Goal: Transaction & Acquisition: Obtain resource

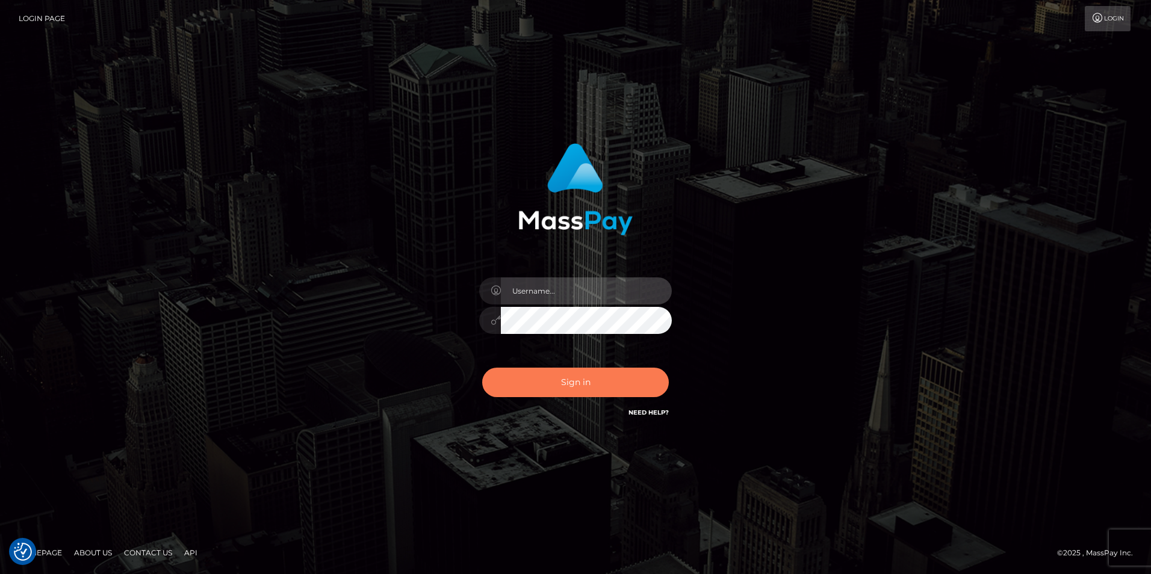
type input "[PERSON_NAME]"
click at [590, 390] on button "Sign in" at bounding box center [575, 382] width 187 height 29
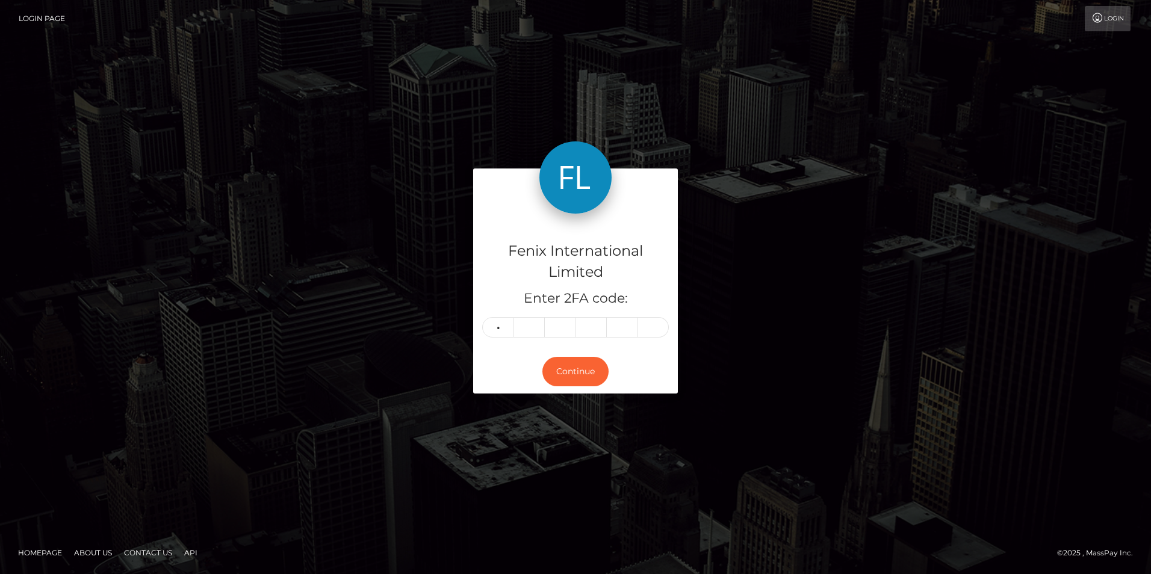
type input "9"
type input "2"
type input "3"
type input "2"
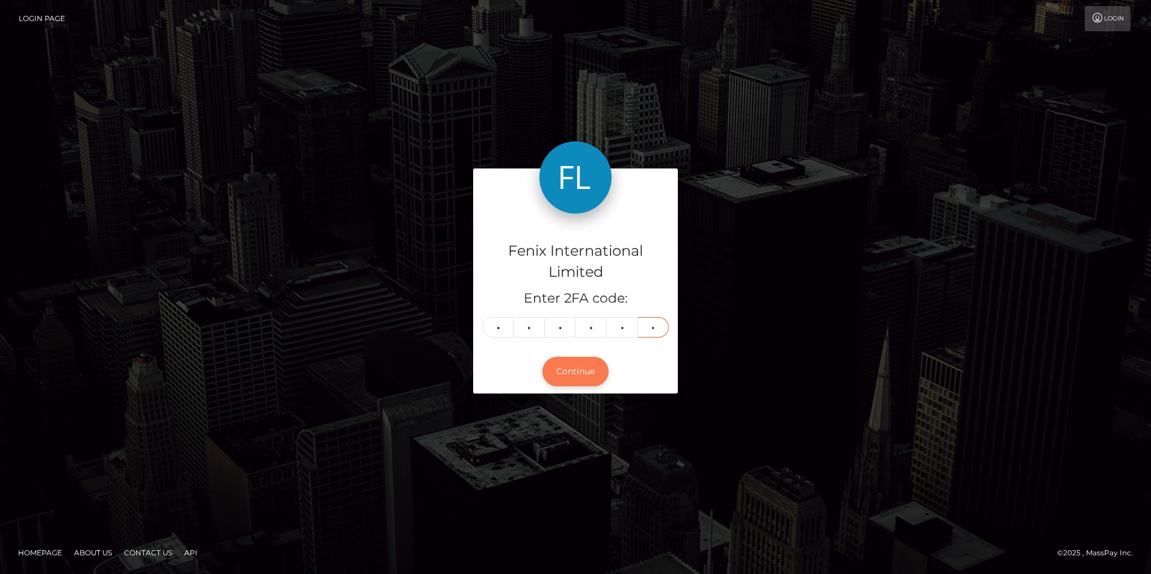
type input "2"
click at [583, 374] on button "Continue" at bounding box center [575, 371] width 66 height 29
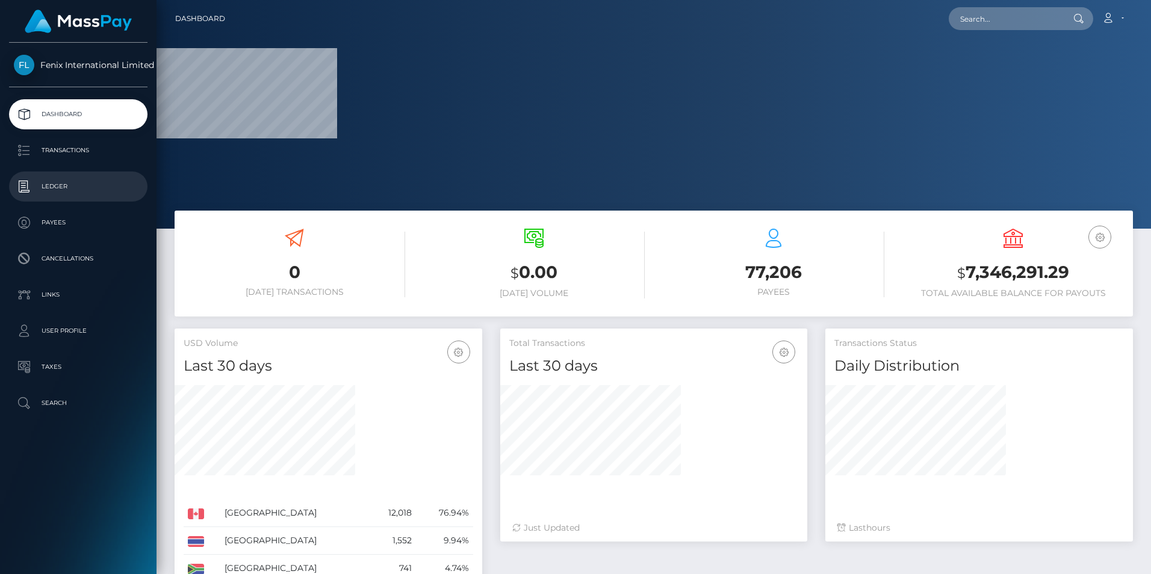
drag, startPoint x: 57, startPoint y: 183, endPoint x: 79, endPoint y: 184, distance: 21.7
click at [57, 183] on p "Ledger" at bounding box center [78, 187] width 129 height 18
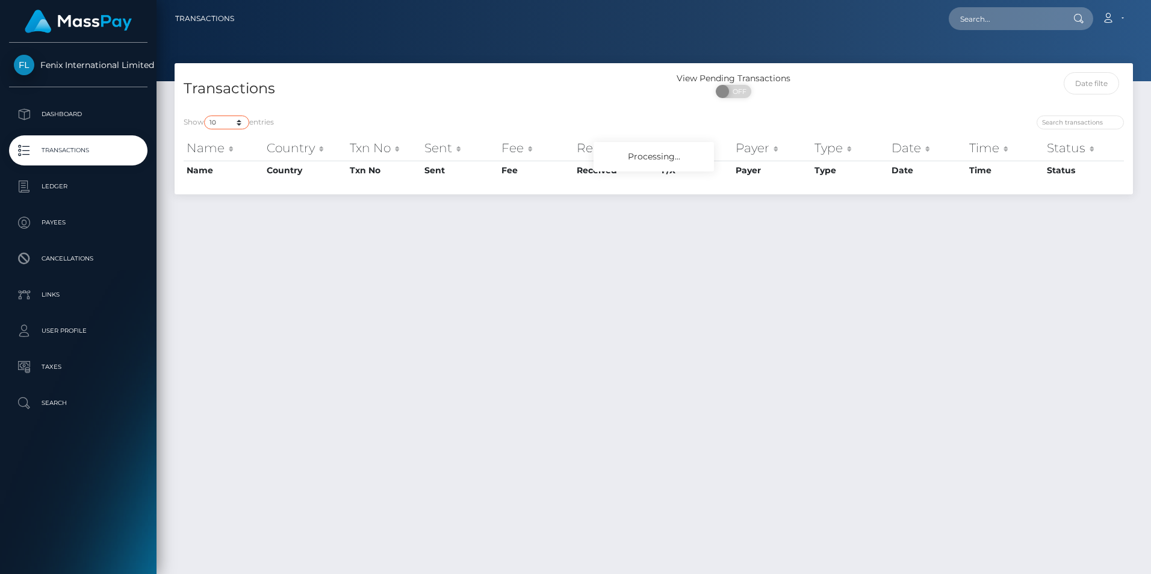
click at [215, 123] on select "10 25 50 100 250 500 1,000 3,500" at bounding box center [226, 123] width 45 height 14
select select "3500"
click at [205, 116] on select "10 25 50 100 250 500 1,000 3,500" at bounding box center [226, 123] width 45 height 14
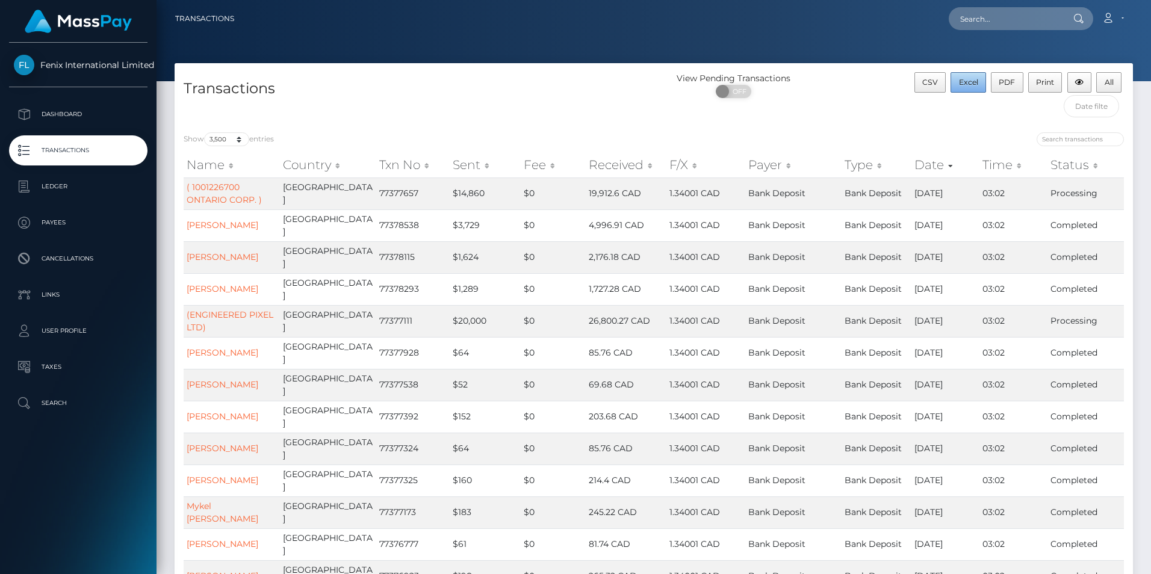
drag, startPoint x: 972, startPoint y: 84, endPoint x: 963, endPoint y: 99, distance: 17.8
click at [971, 84] on span "Excel" at bounding box center [968, 82] width 19 height 9
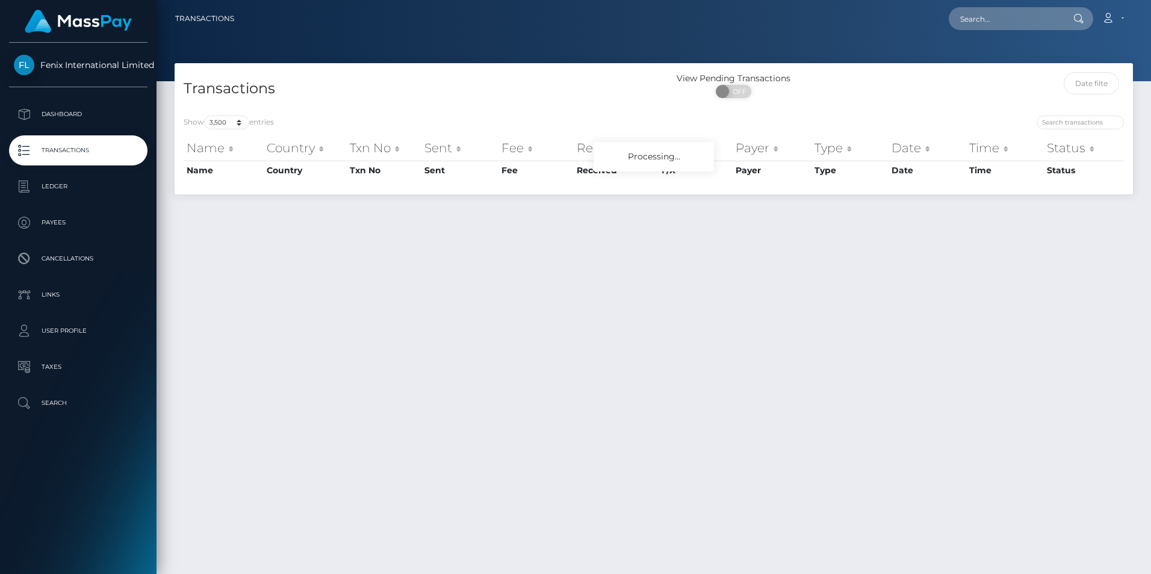
select select "3500"
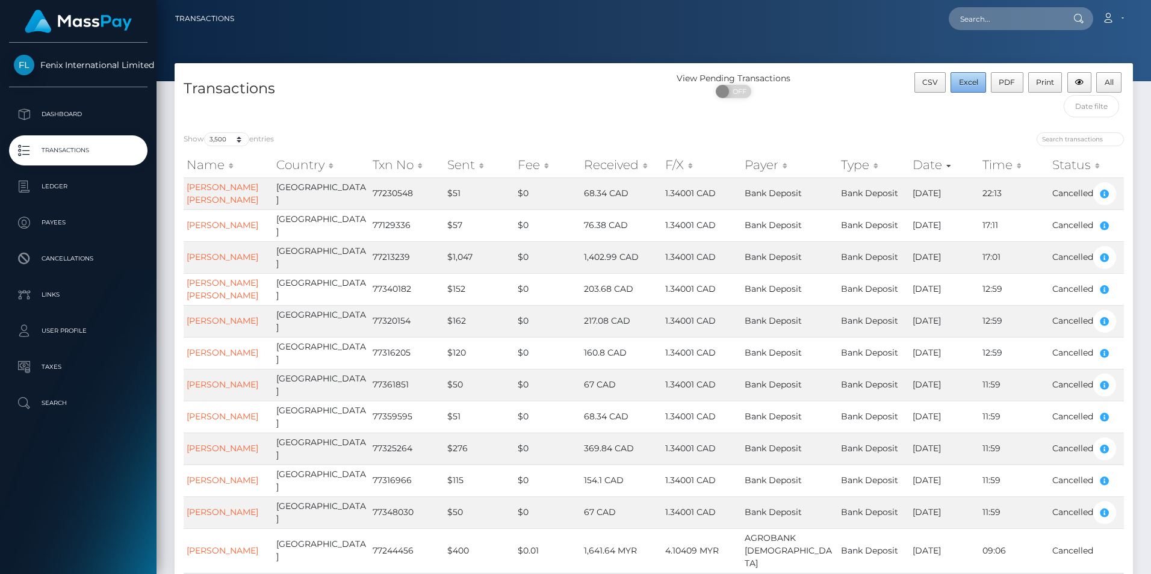
click at [968, 84] on span "Excel" at bounding box center [968, 82] width 19 height 9
click at [668, 30] on div "Loading... Loading... Account Edit Profile Logout" at bounding box center [688, 18] width 888 height 25
